Goal: Transaction & Acquisition: Purchase product/service

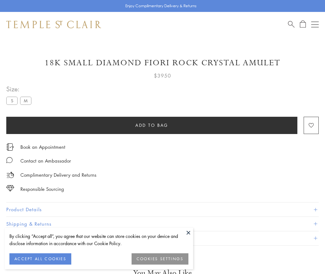
click at [152, 125] on span "Add to bag" at bounding box center [151, 125] width 33 height 7
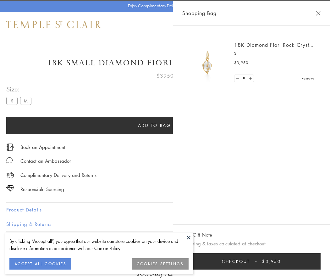
click at [250, 262] on span "Checkout" at bounding box center [236, 261] width 28 height 7
